Goal: Information Seeking & Learning: Learn about a topic

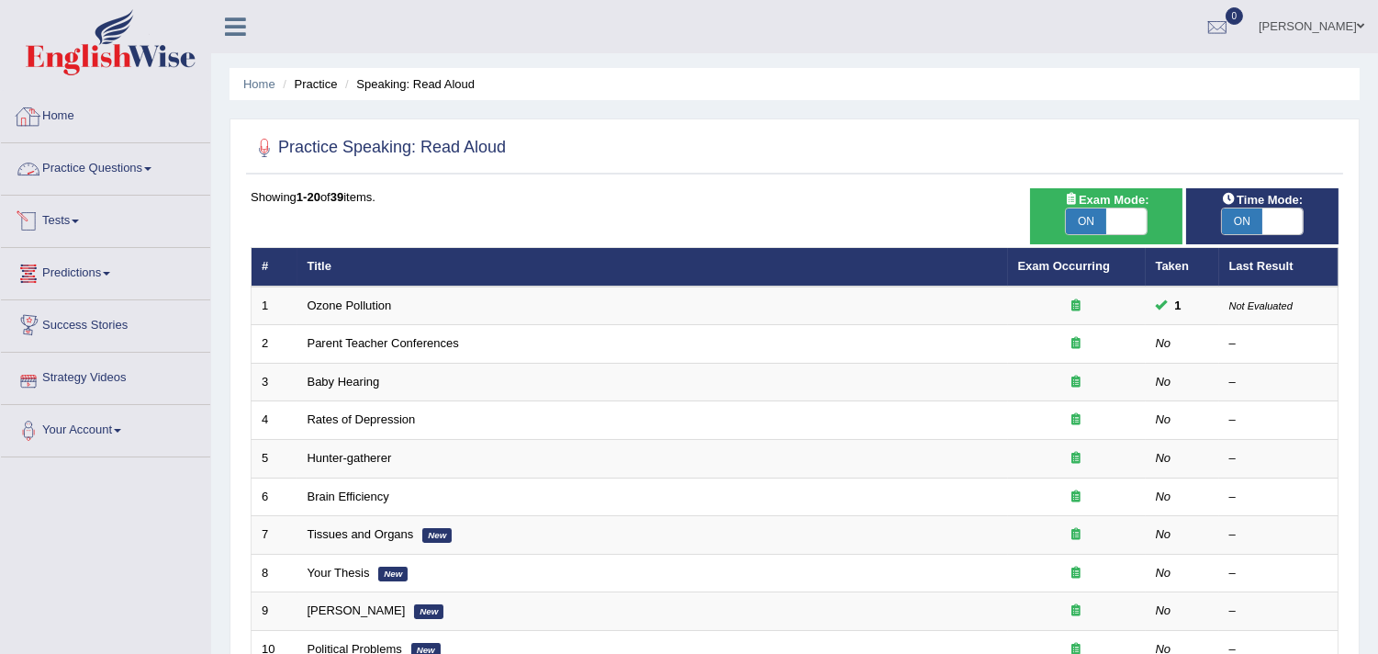
click at [84, 169] on link "Practice Questions" at bounding box center [105, 166] width 209 height 46
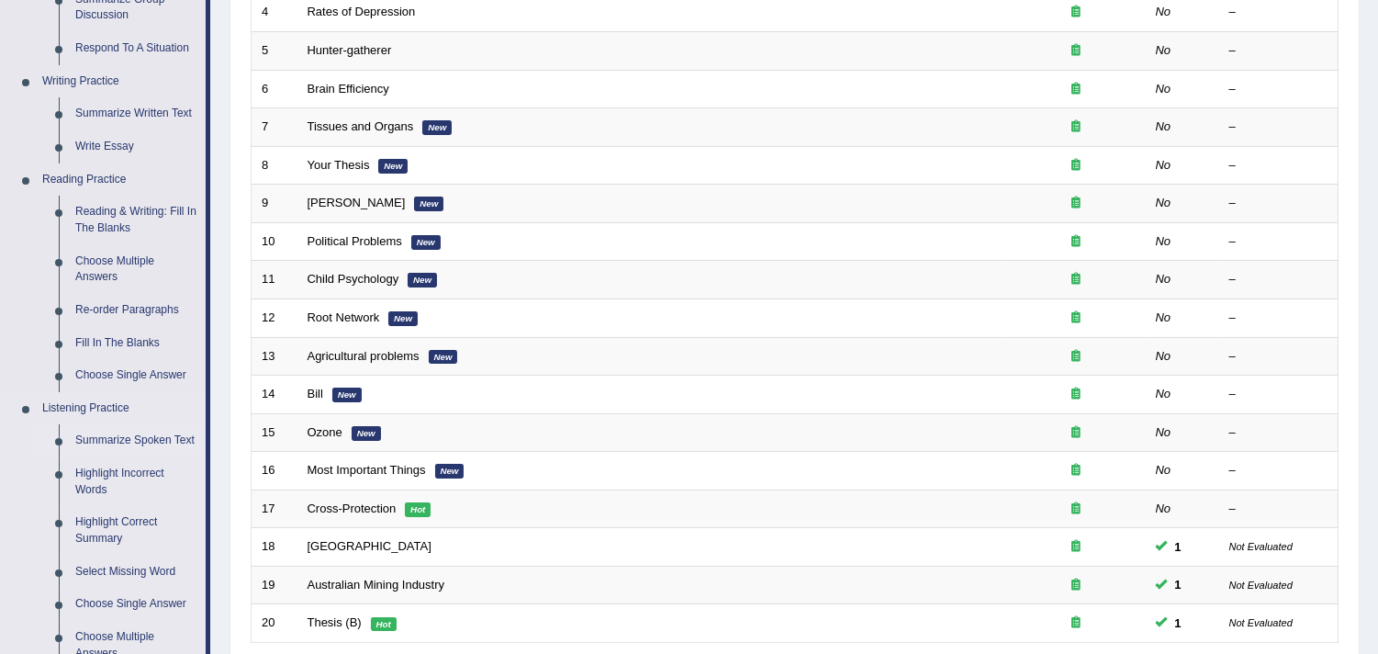
scroll to position [510, 0]
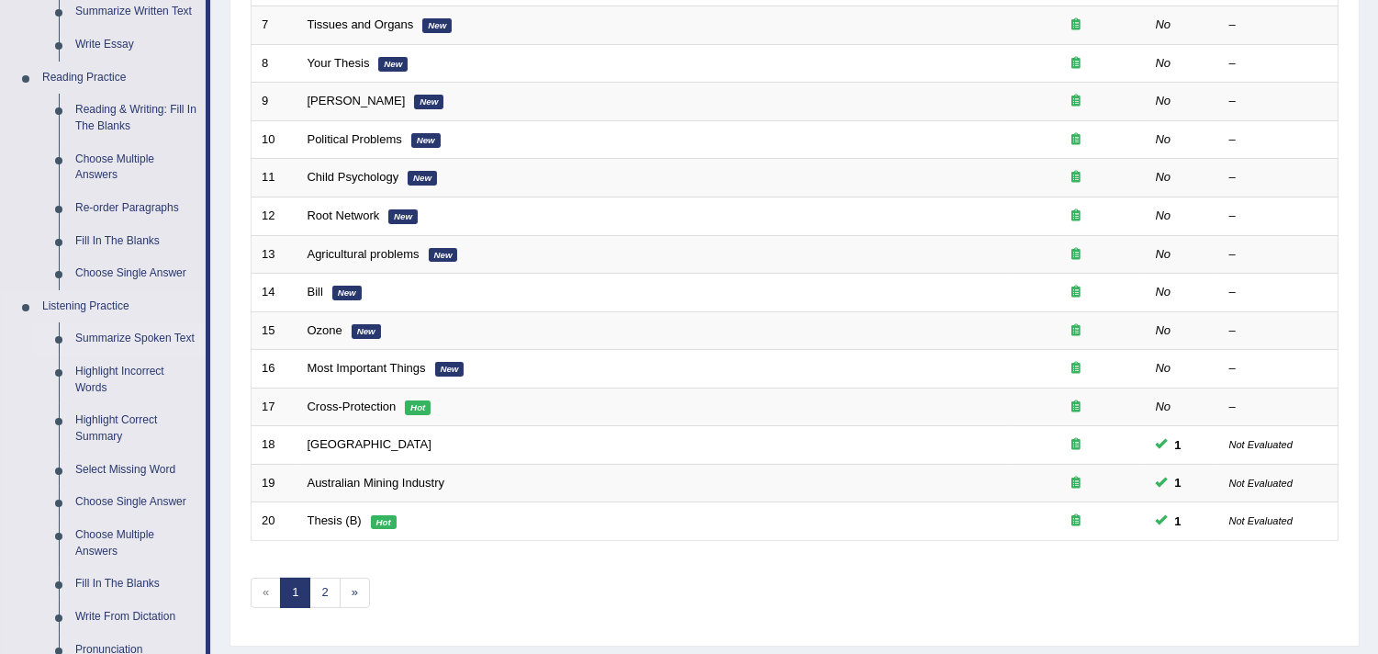
click at [133, 340] on link "Summarize Spoken Text" at bounding box center [136, 338] width 139 height 33
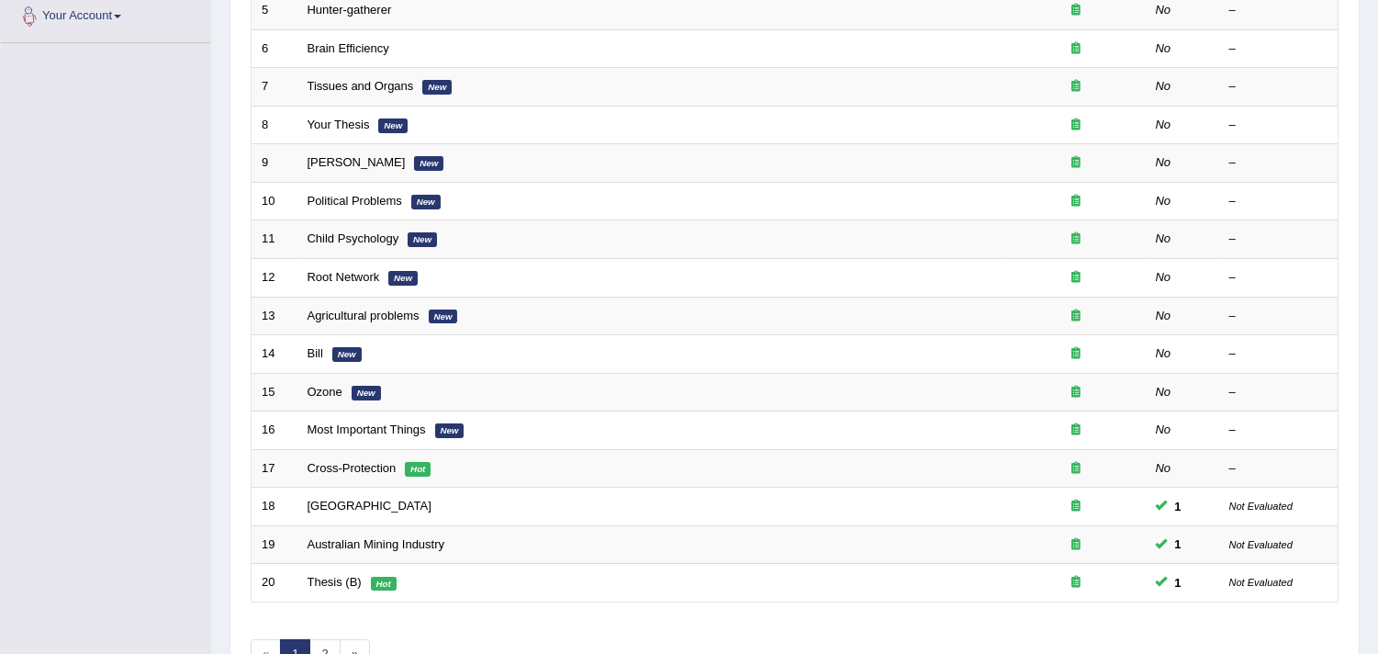
scroll to position [562, 0]
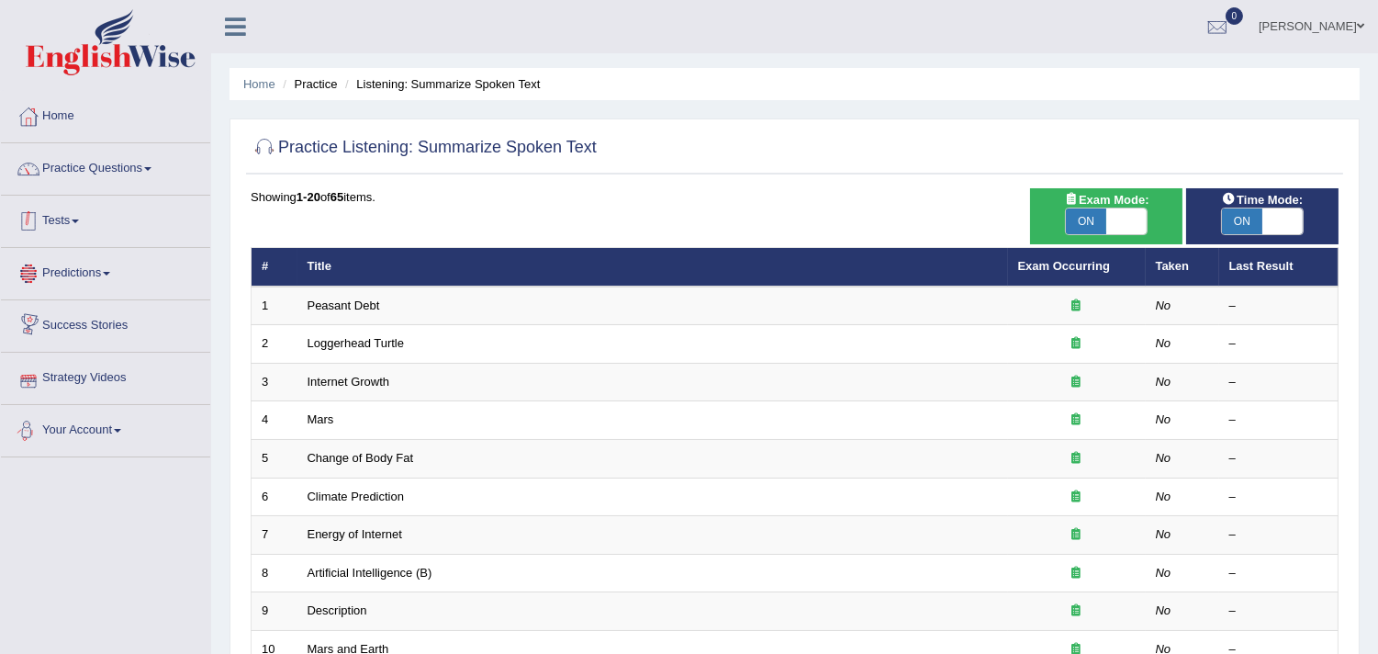
click at [84, 173] on link "Practice Questions" at bounding box center [105, 166] width 209 height 46
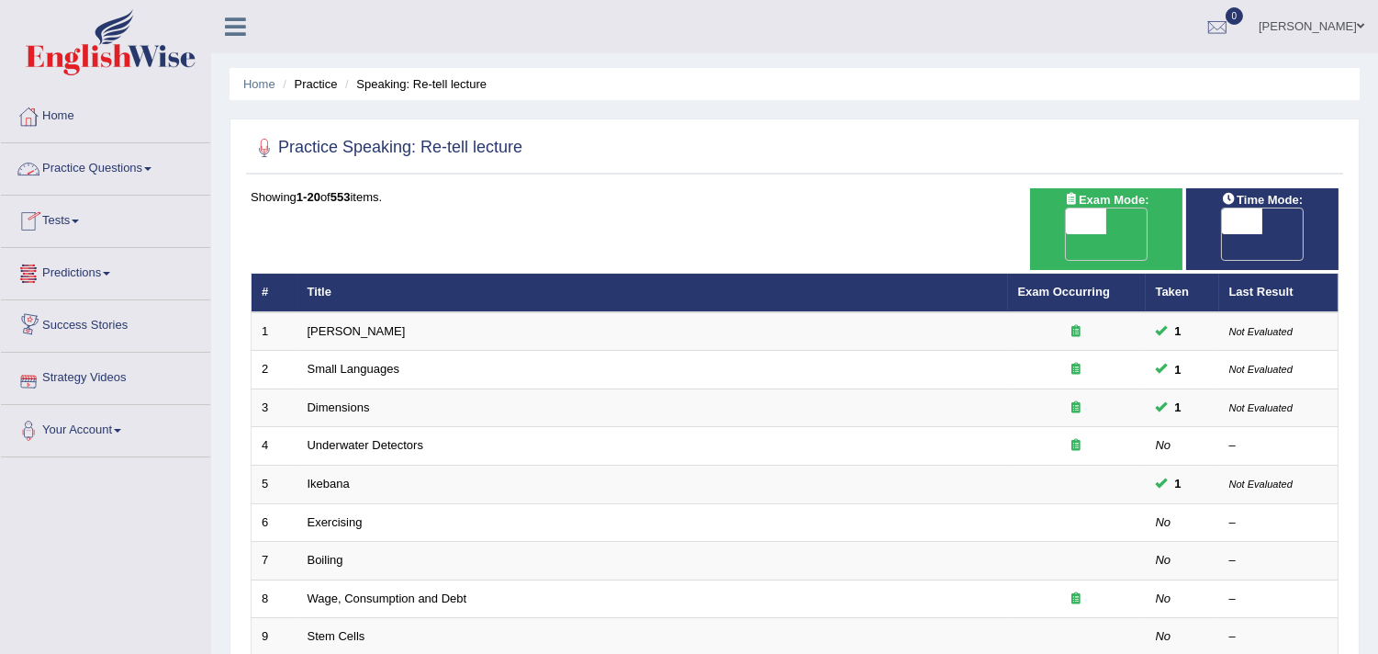
click at [103, 166] on link "Practice Questions" at bounding box center [105, 166] width 209 height 46
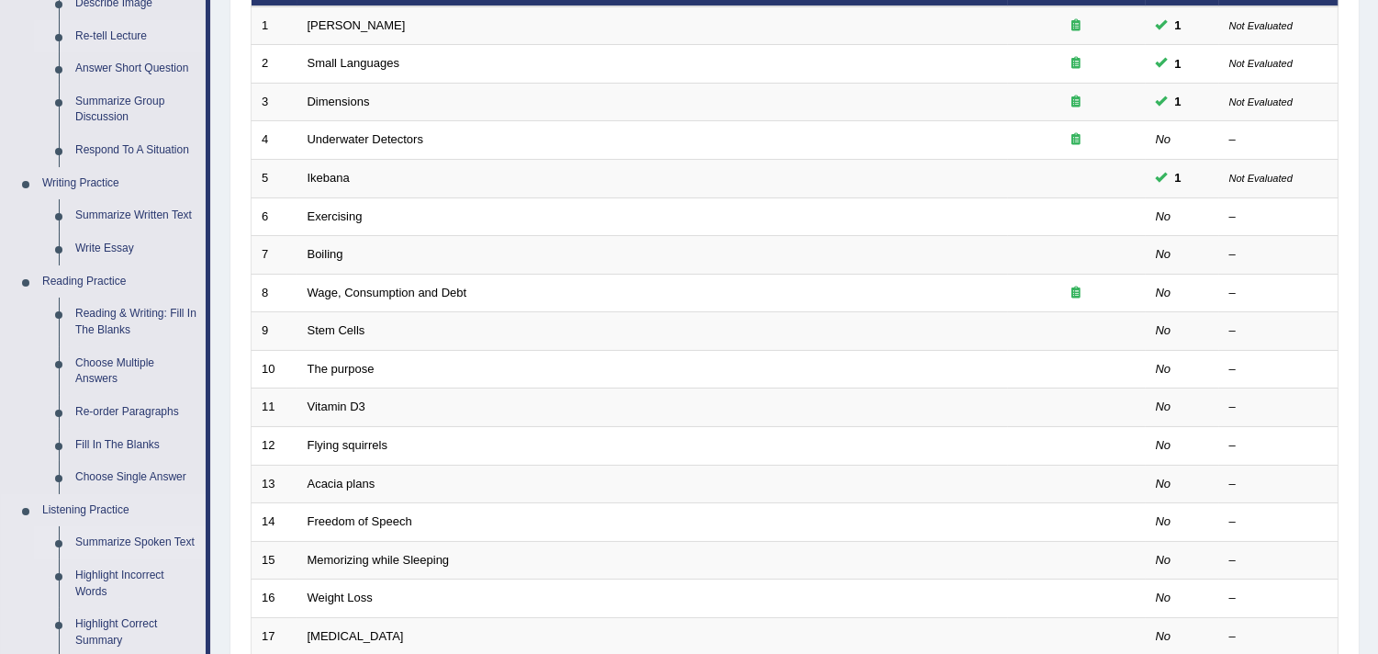
scroll to position [408, 0]
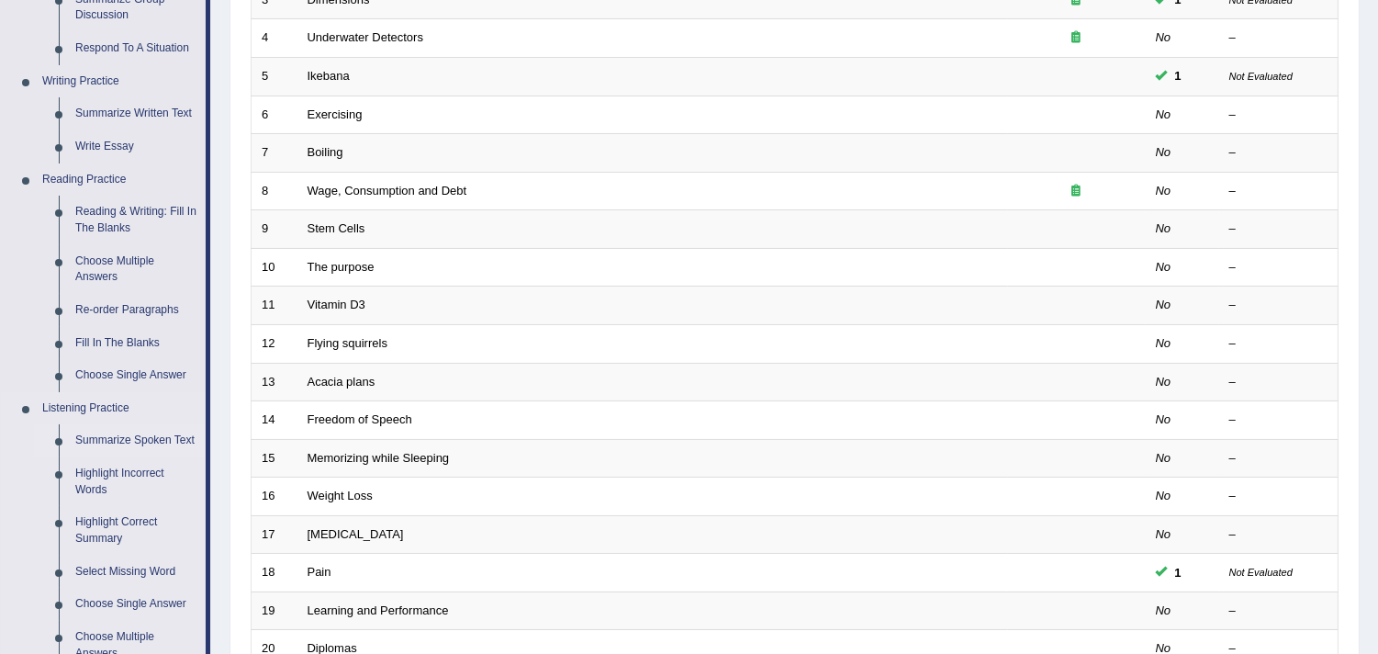
click at [157, 441] on link "Summarize Spoken Text" at bounding box center [136, 440] width 139 height 33
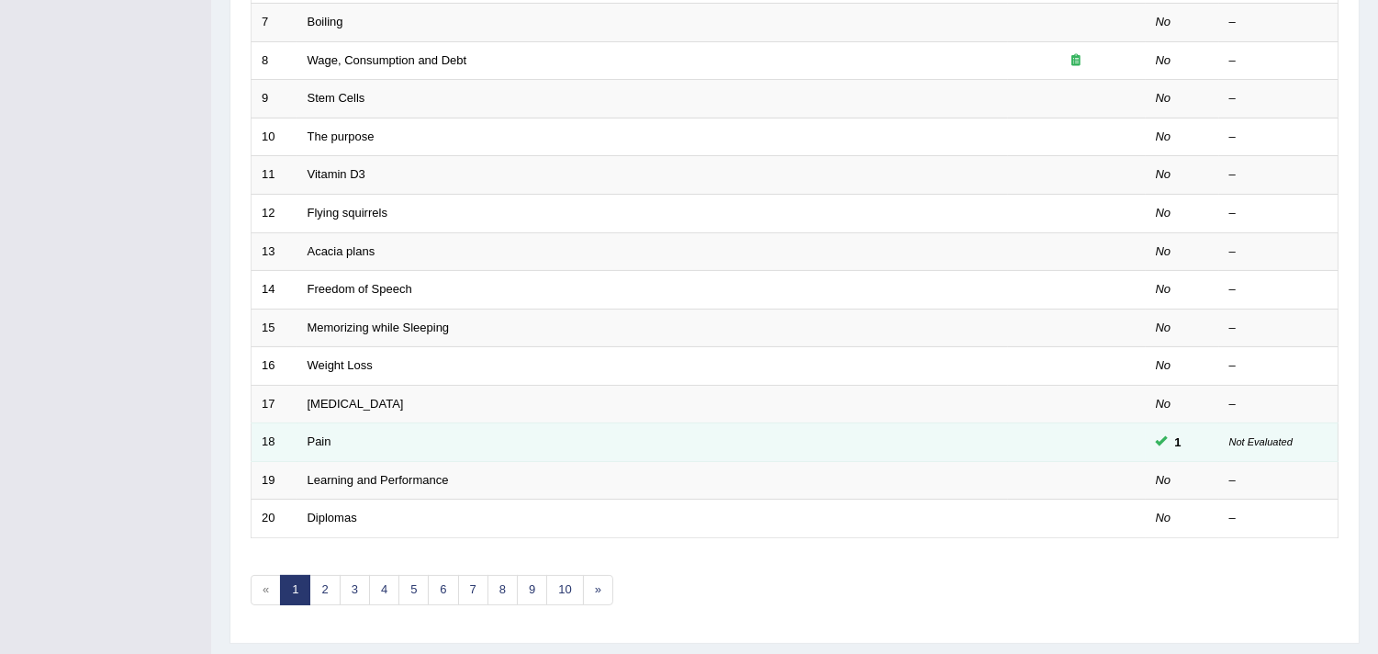
scroll to position [588, 0]
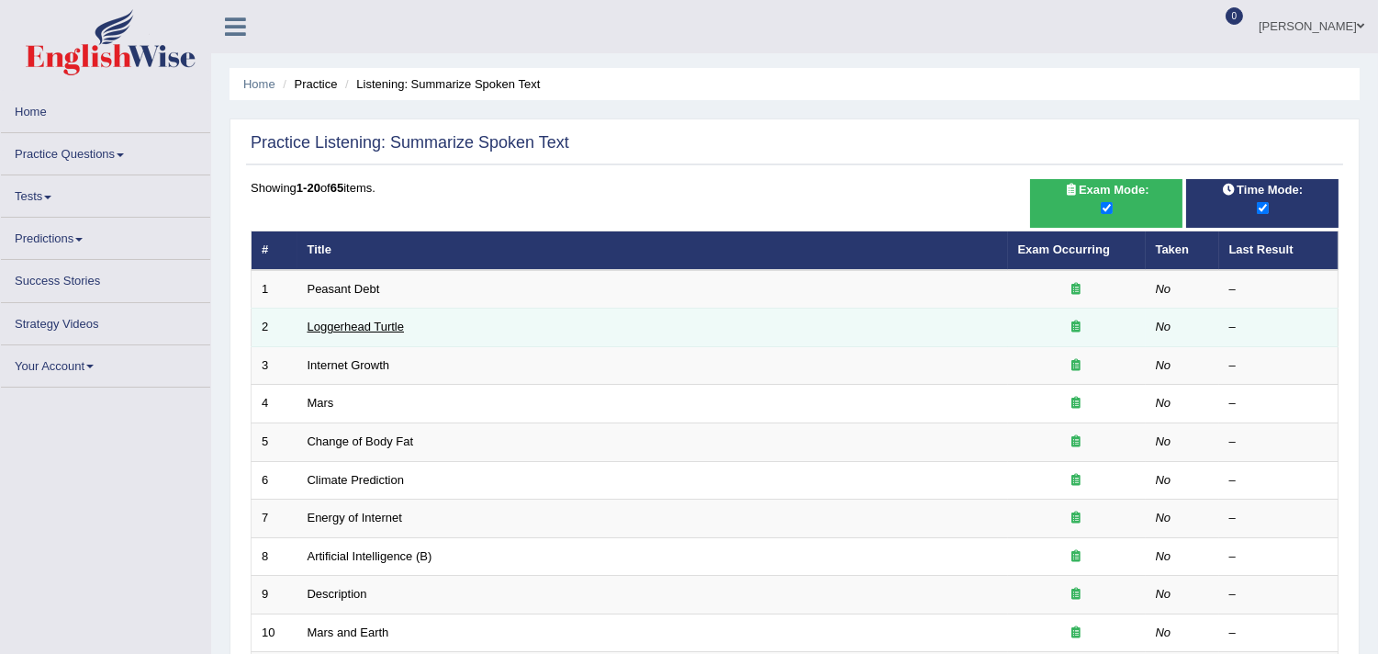
click at [351, 328] on link "Loggerhead Turtle" at bounding box center [356, 327] width 97 height 14
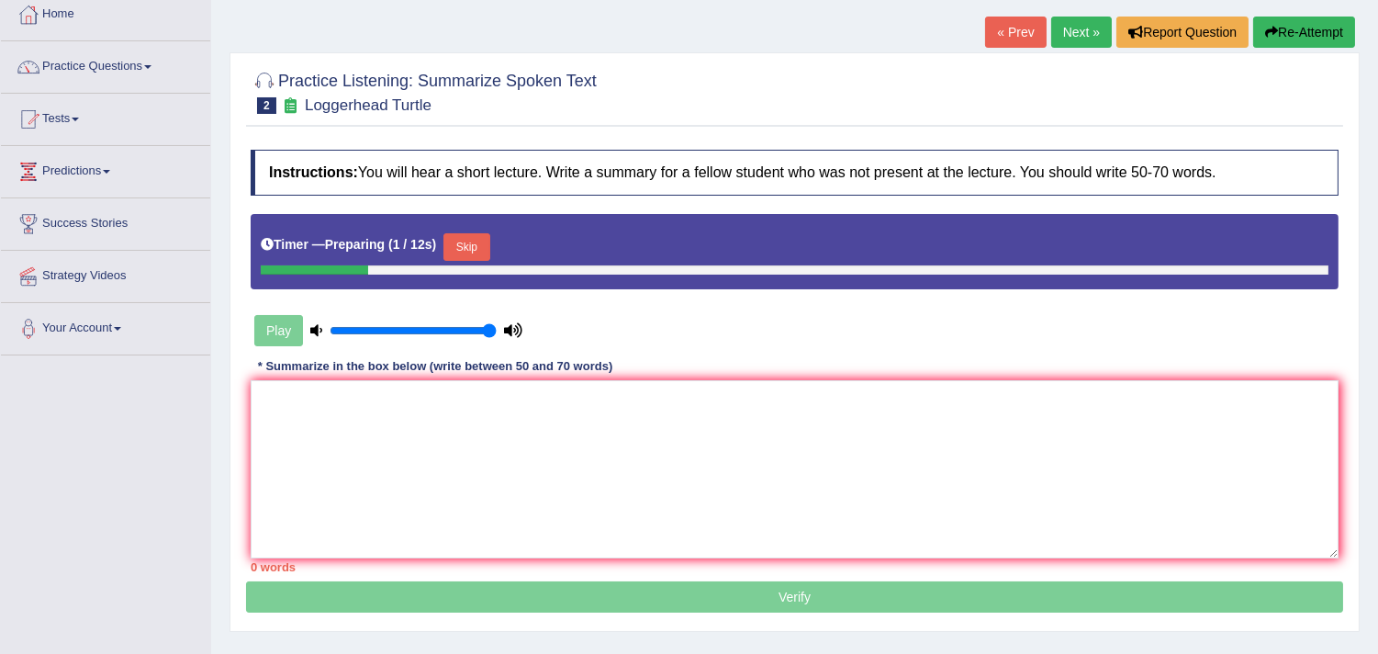
click at [472, 234] on button "Skip" at bounding box center [466, 247] width 46 height 28
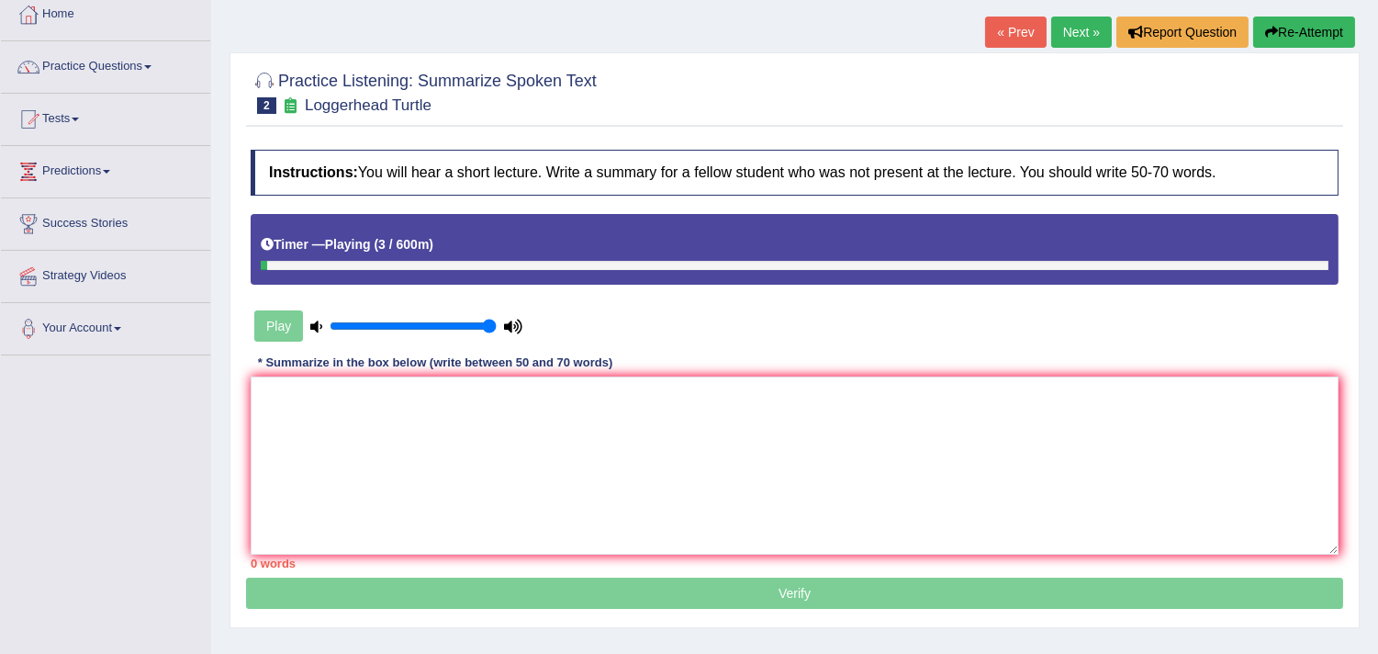
click at [510, 321] on icon at bounding box center [513, 326] width 18 height 12
click at [504, 324] on icon at bounding box center [513, 326] width 18 height 12
drag, startPoint x: 487, startPoint y: 328, endPoint x: 309, endPoint y: 344, distance: 178.0
click at [330, 333] on input "range" at bounding box center [413, 326] width 167 height 15
click at [304, 333] on div "Play" at bounding box center [388, 326] width 275 height 46
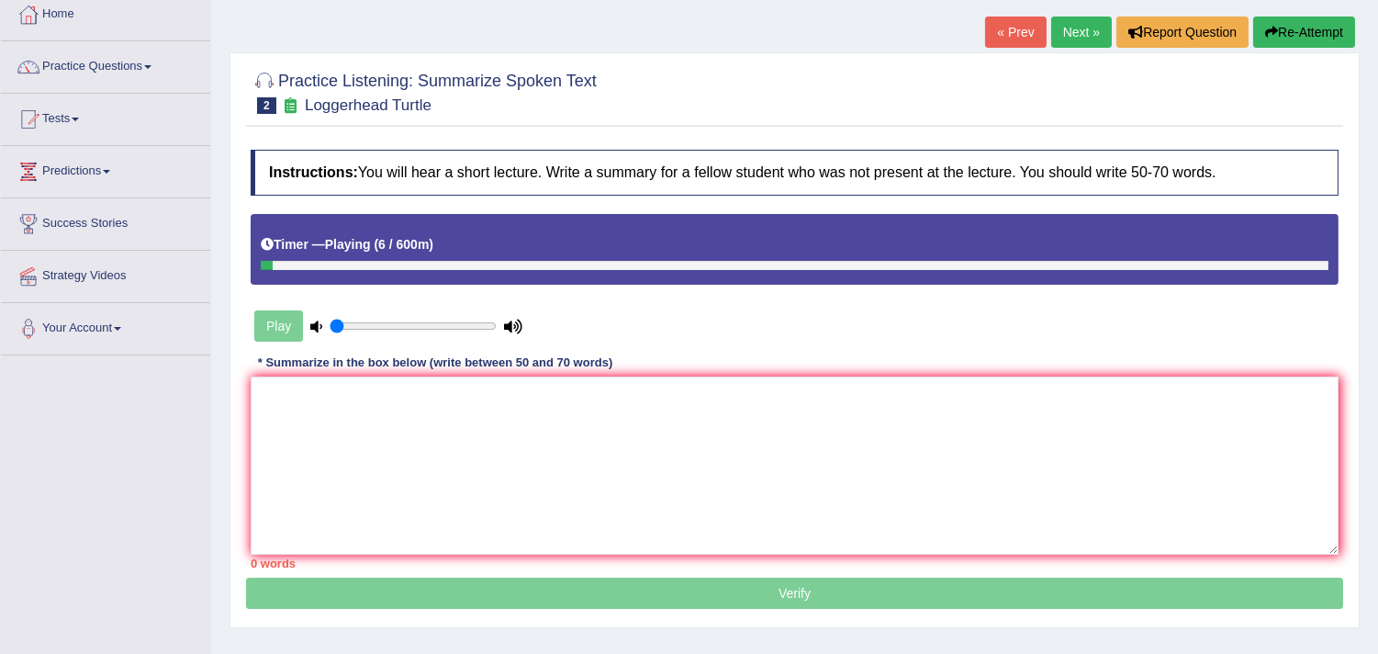
click at [316, 327] on icon at bounding box center [316, 326] width 12 height 12
drag, startPoint x: 346, startPoint y: 324, endPoint x: 534, endPoint y: 300, distance: 189.7
type input "1"
click at [497, 319] on input "range" at bounding box center [413, 326] width 167 height 15
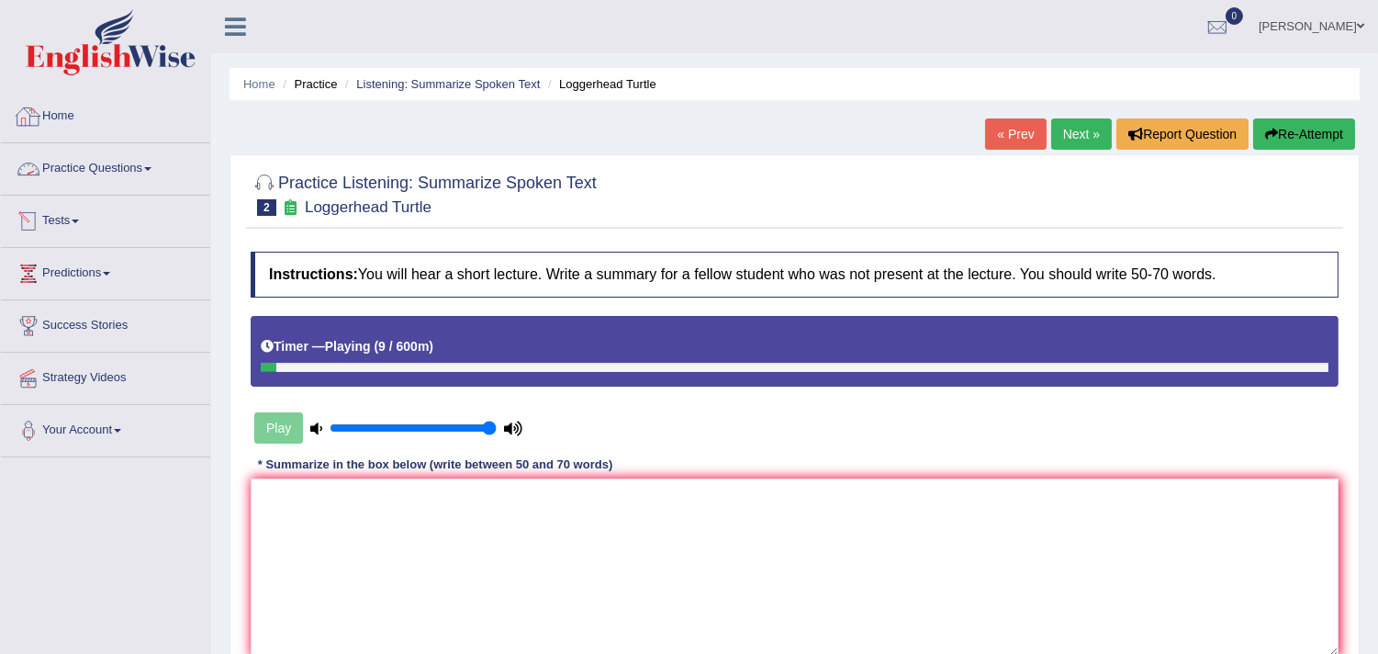
click at [87, 165] on link "Practice Questions" at bounding box center [105, 166] width 209 height 46
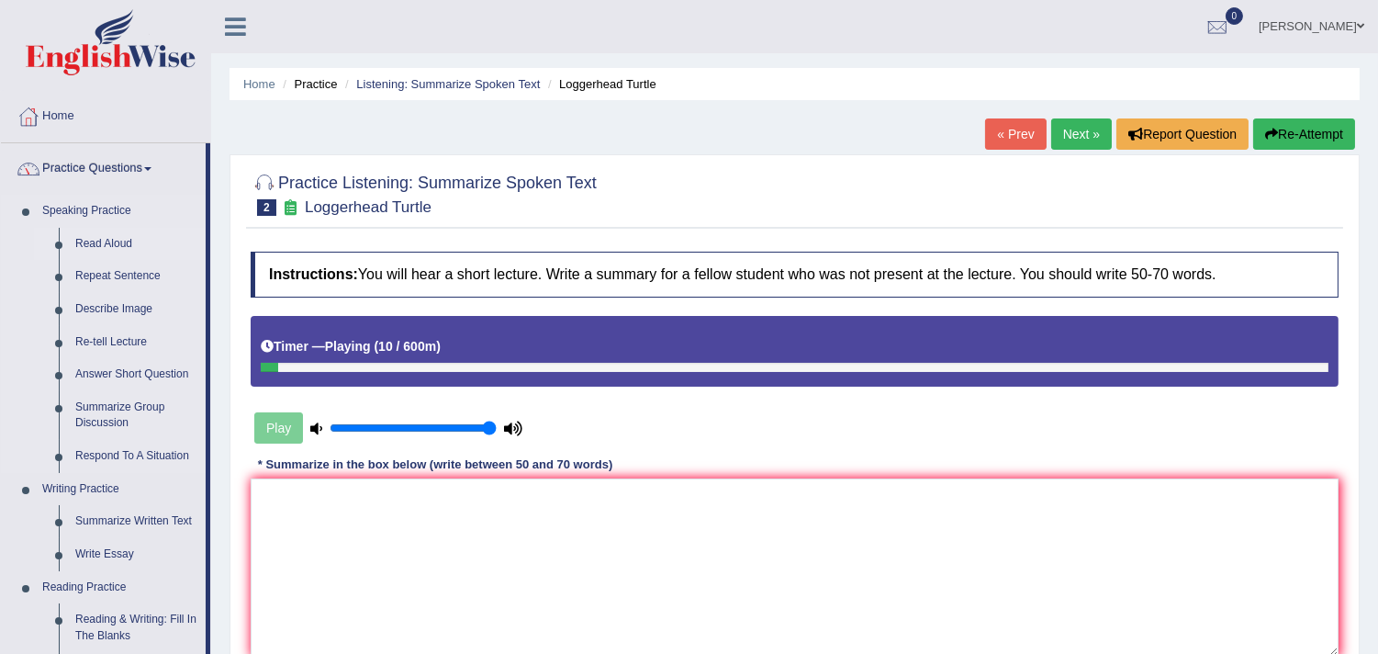
click at [118, 240] on link "Read Aloud" at bounding box center [136, 244] width 139 height 33
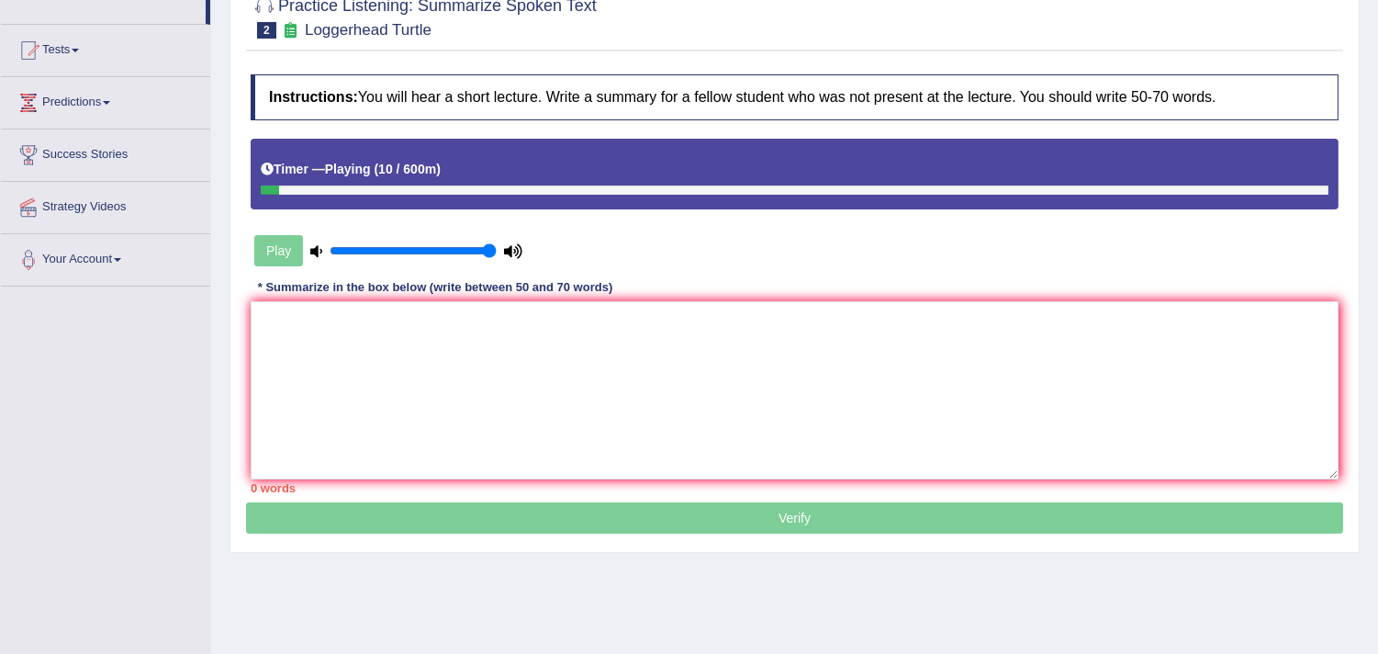
scroll to position [309, 0]
